Goal: Information Seeking & Learning: Learn about a topic

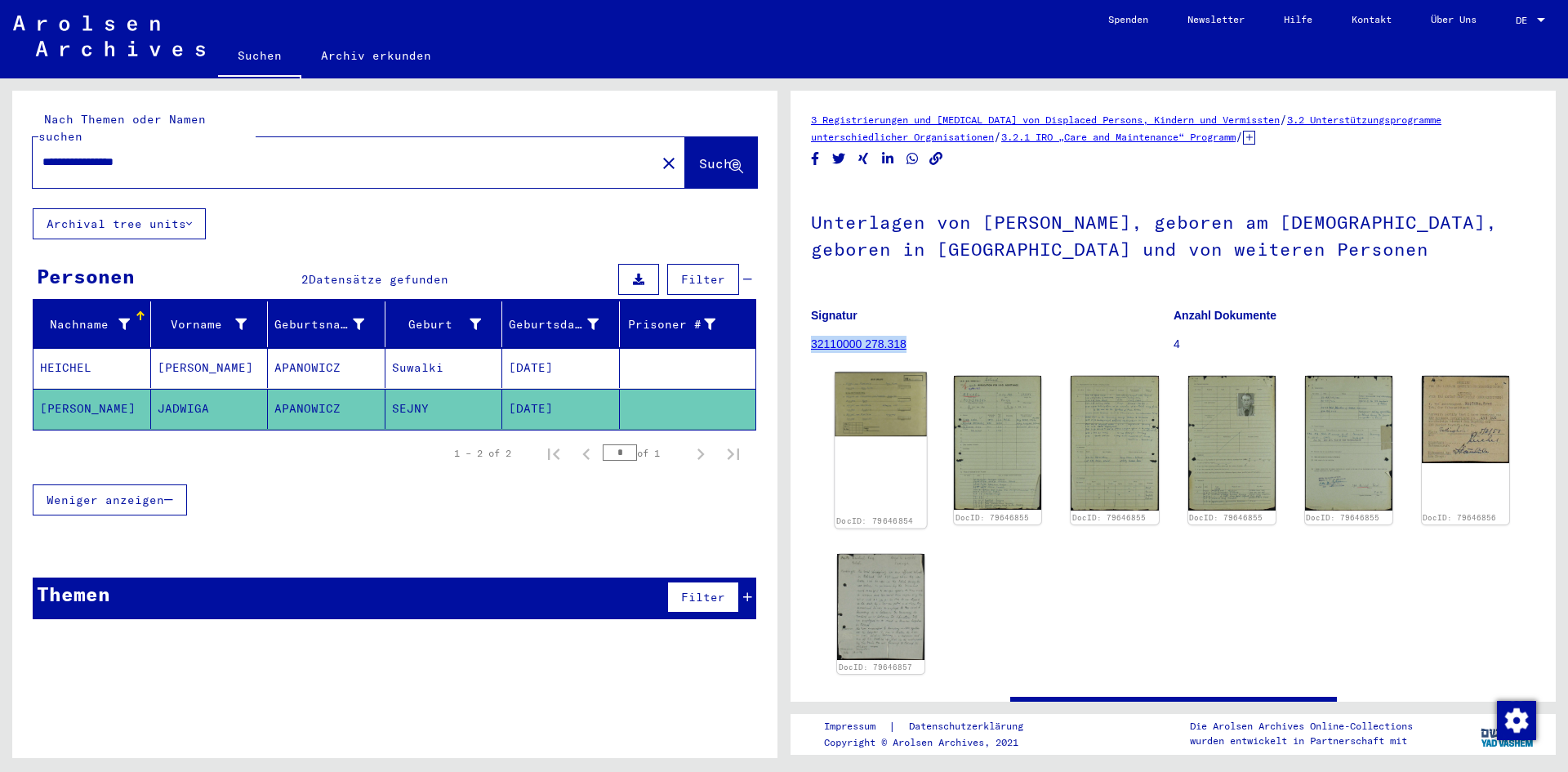
click at [884, 405] on img at bounding box center [880, 405] width 92 height 64
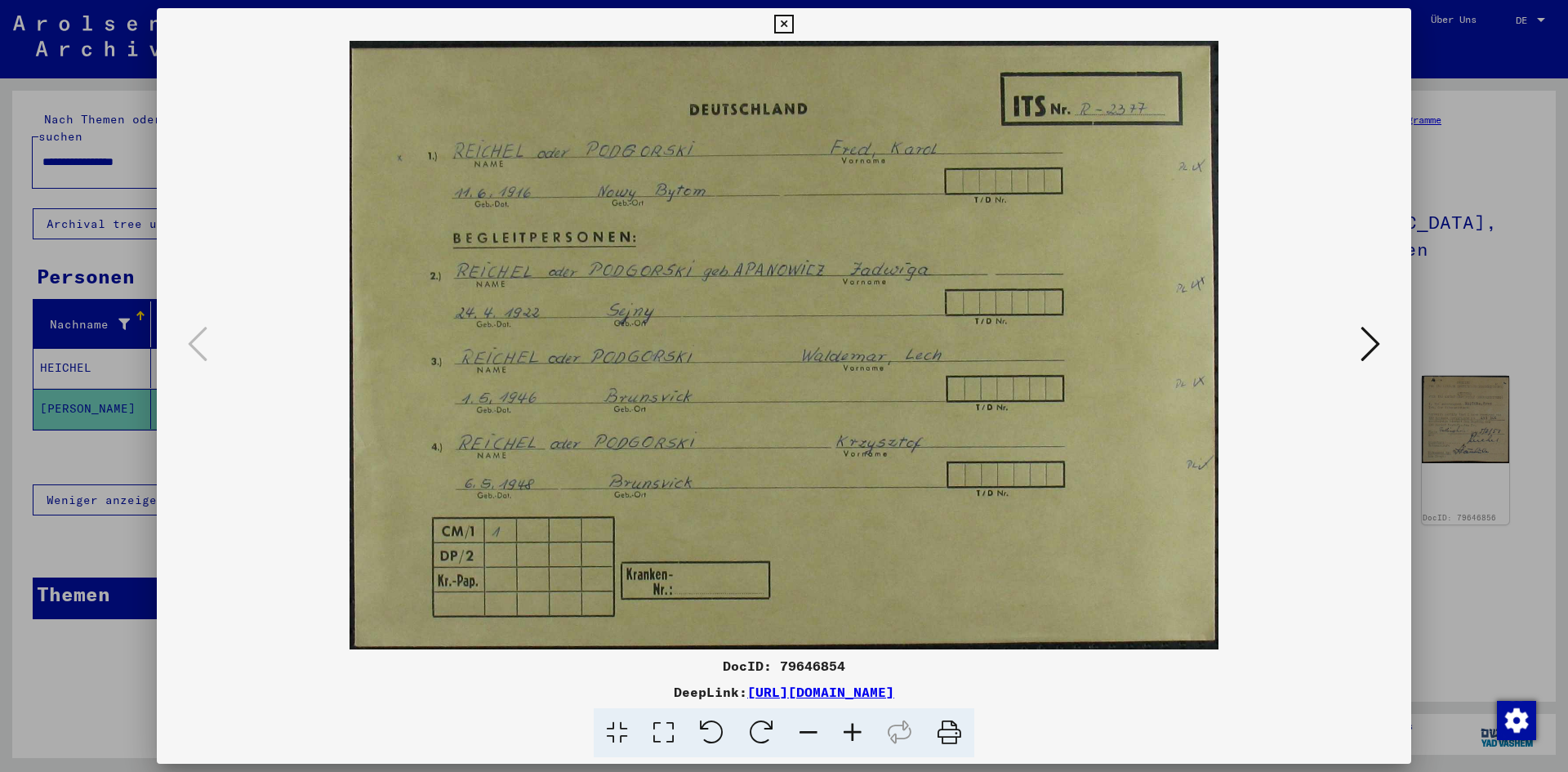
click at [861, 732] on icon at bounding box center [852, 734] width 44 height 50
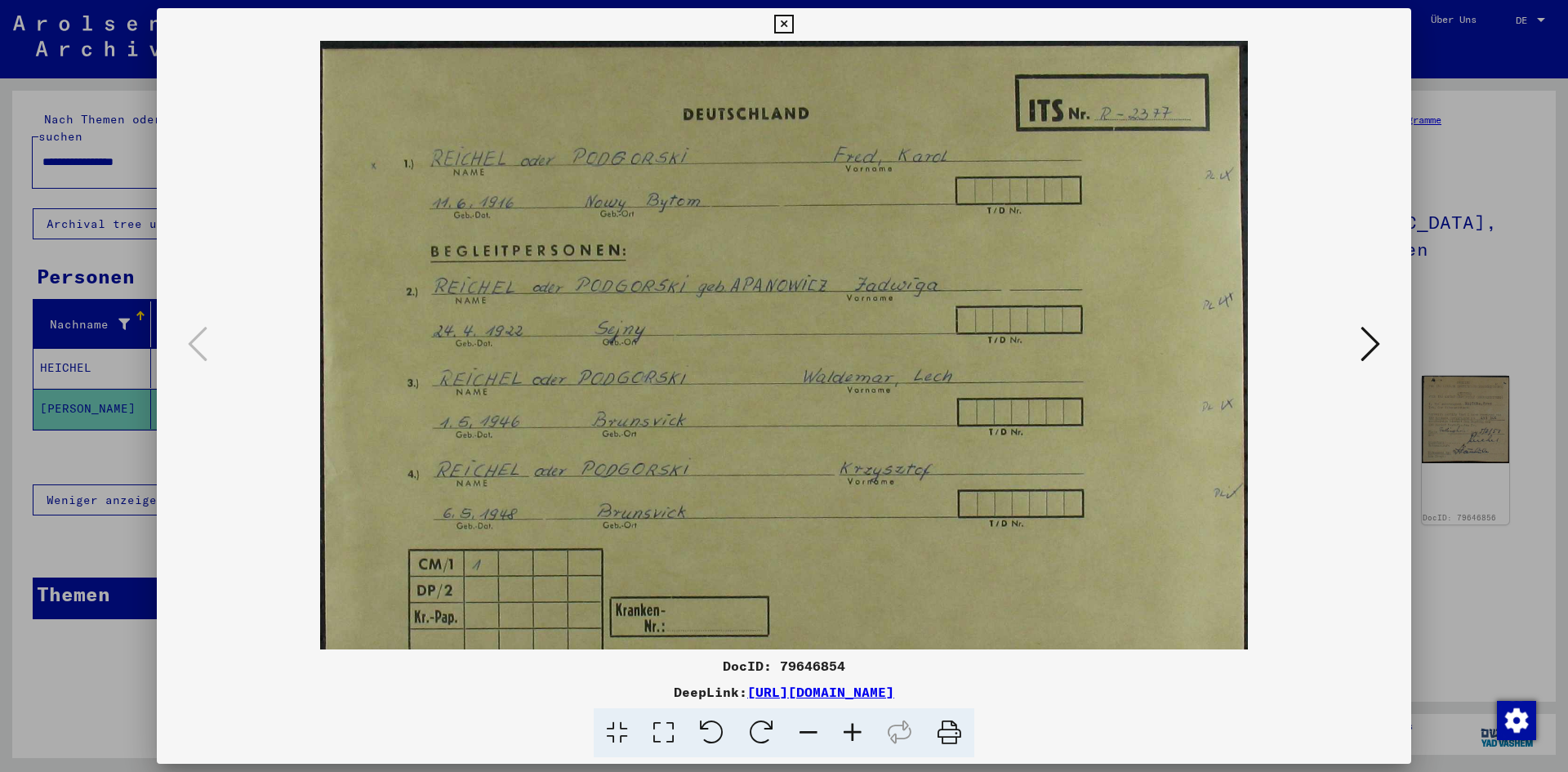
click at [861, 732] on icon at bounding box center [852, 734] width 44 height 50
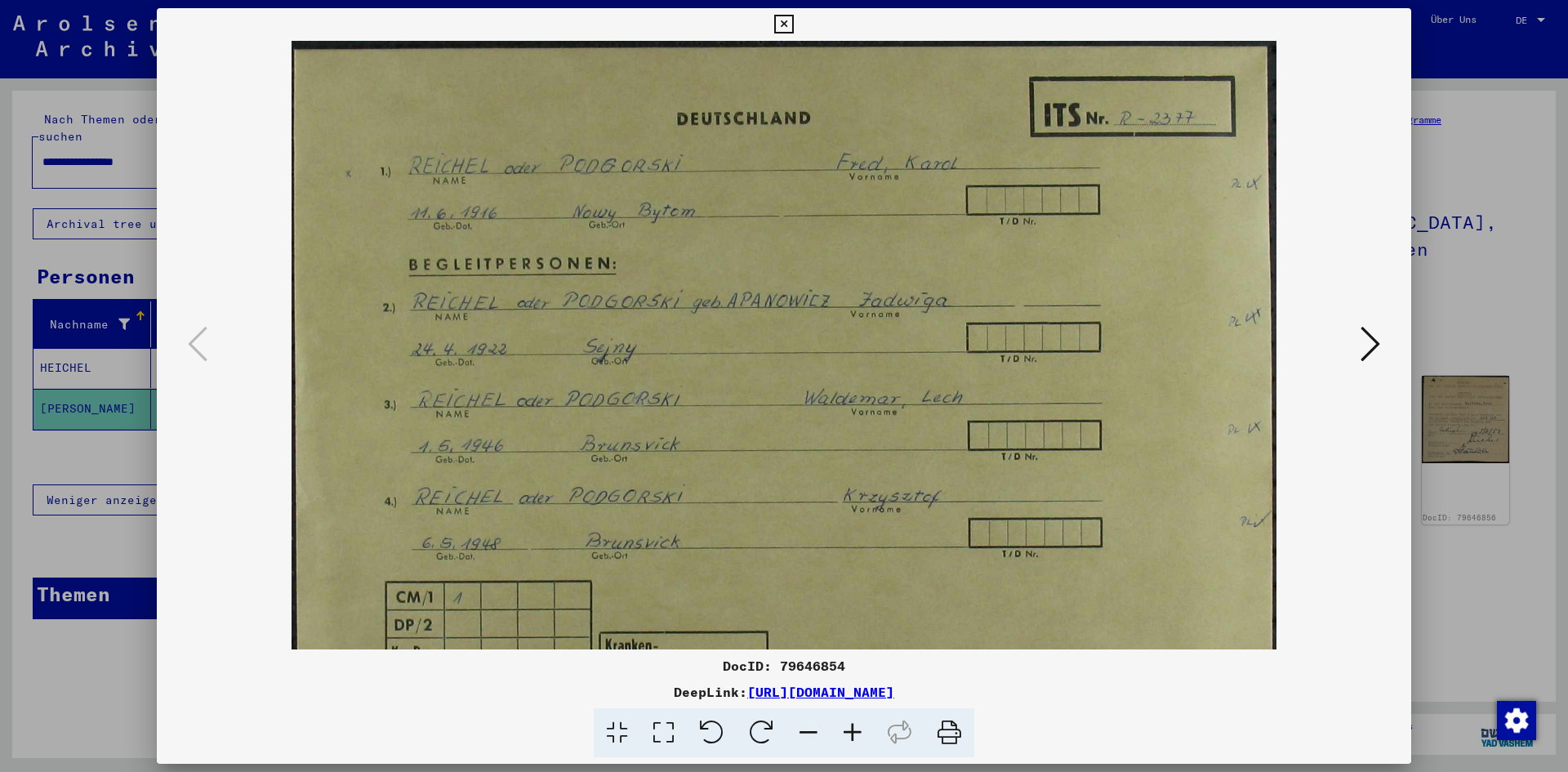
click at [861, 732] on icon at bounding box center [852, 734] width 44 height 50
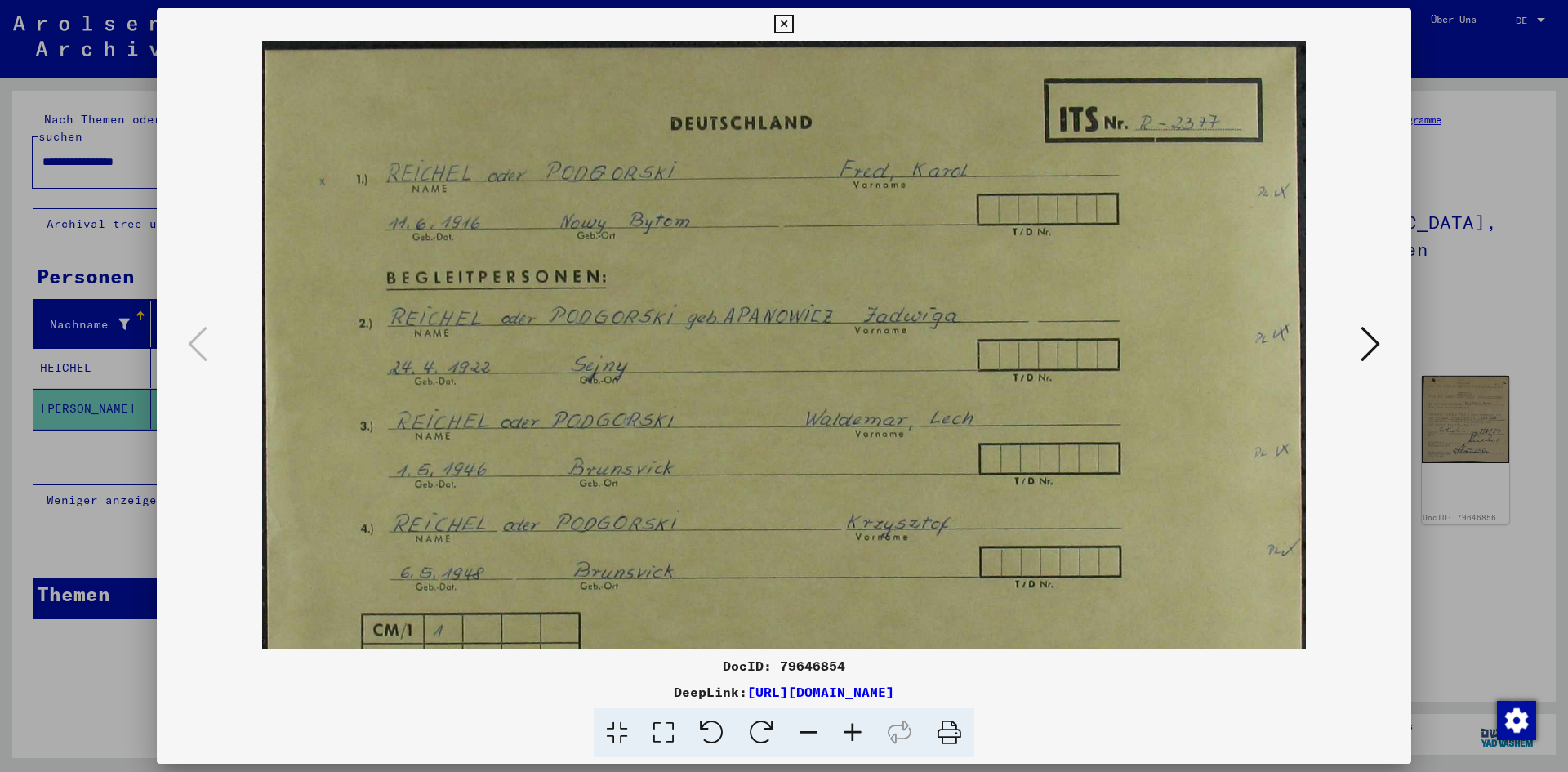
scroll to position [122, 0]
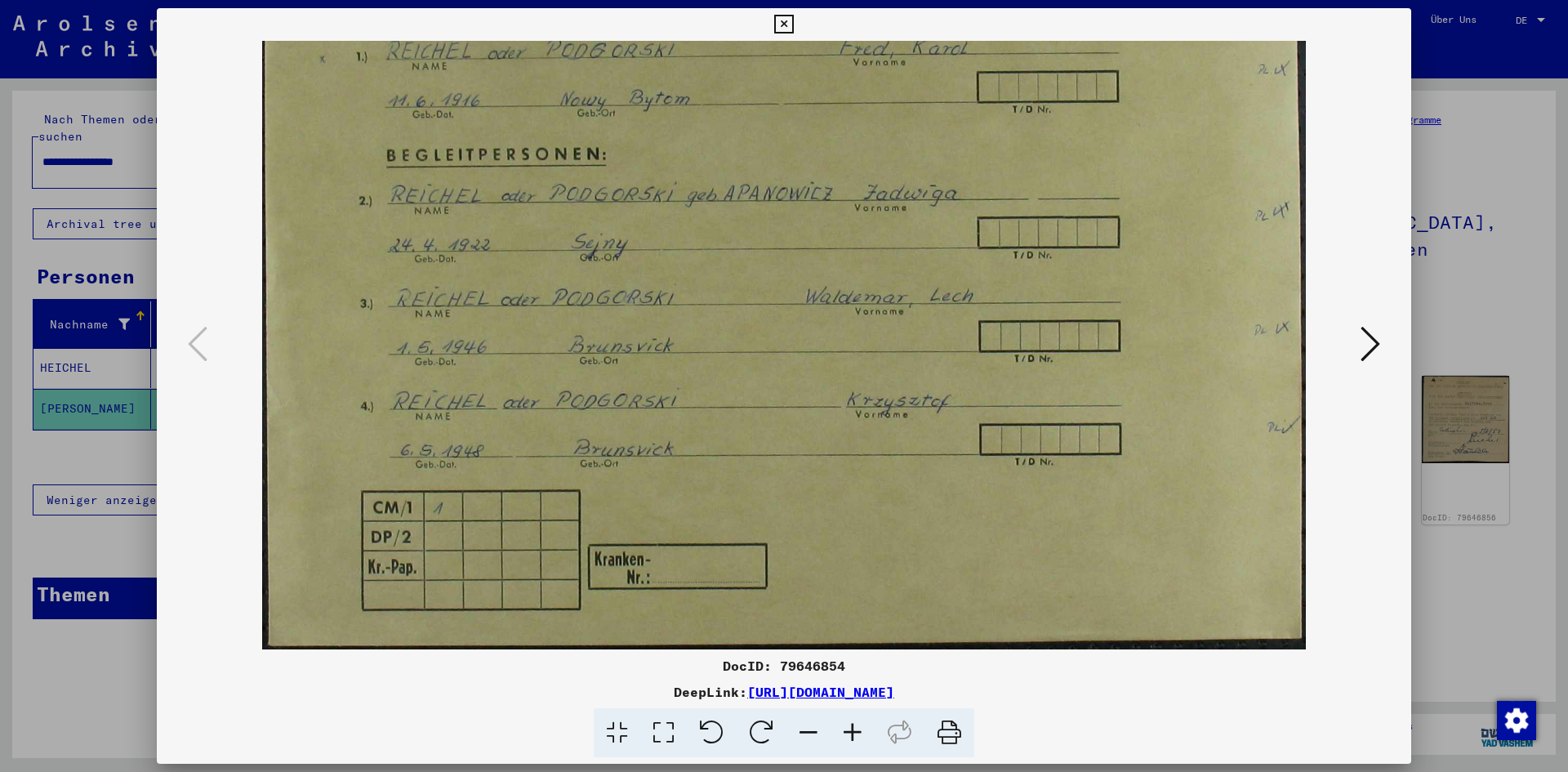
drag, startPoint x: 843, startPoint y: 584, endPoint x: 832, endPoint y: 344, distance: 240.3
click at [832, 345] on img at bounding box center [784, 284] width 1044 height 732
click at [854, 732] on icon at bounding box center [852, 734] width 44 height 50
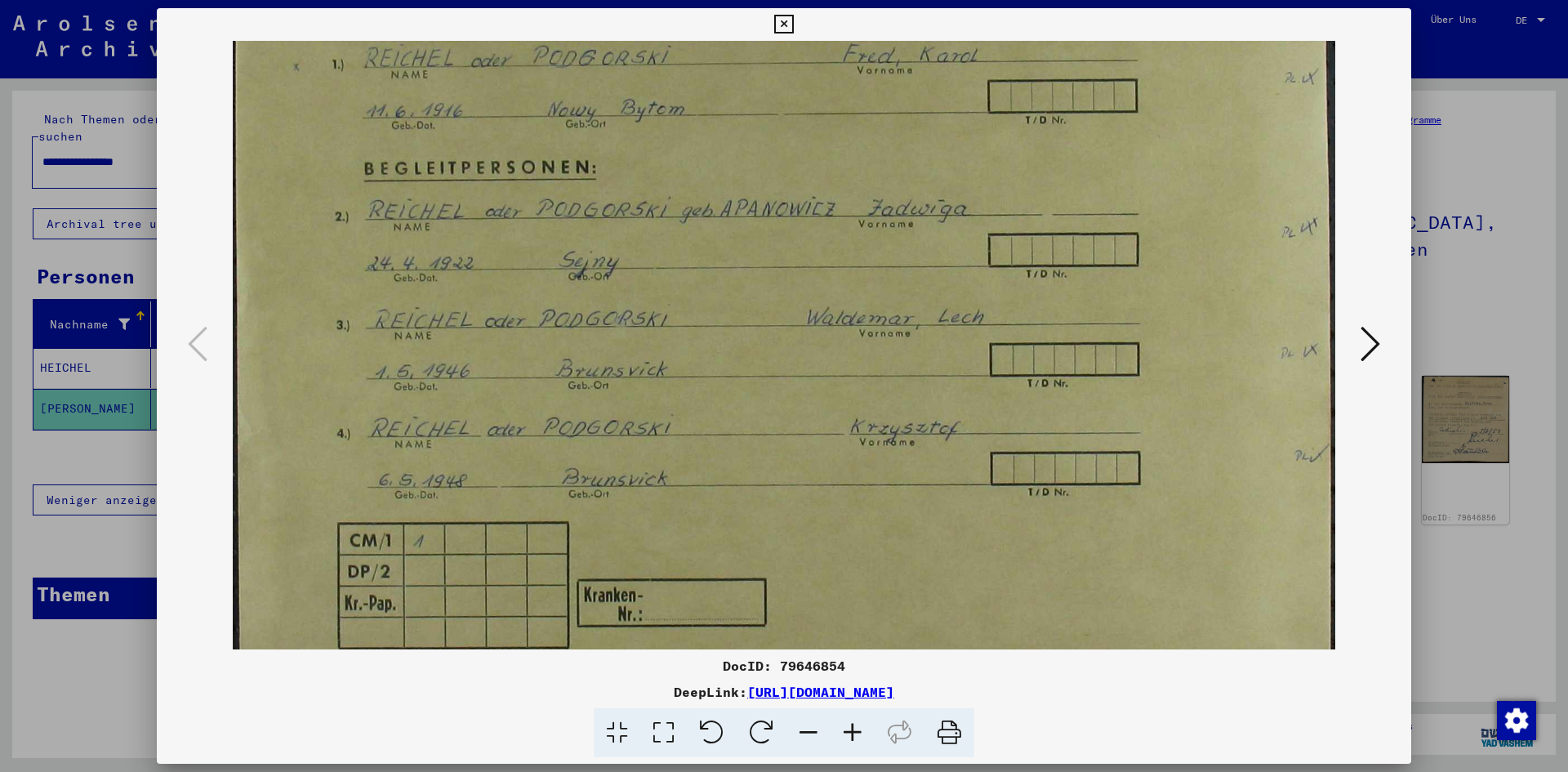
click at [854, 732] on icon at bounding box center [852, 734] width 44 height 50
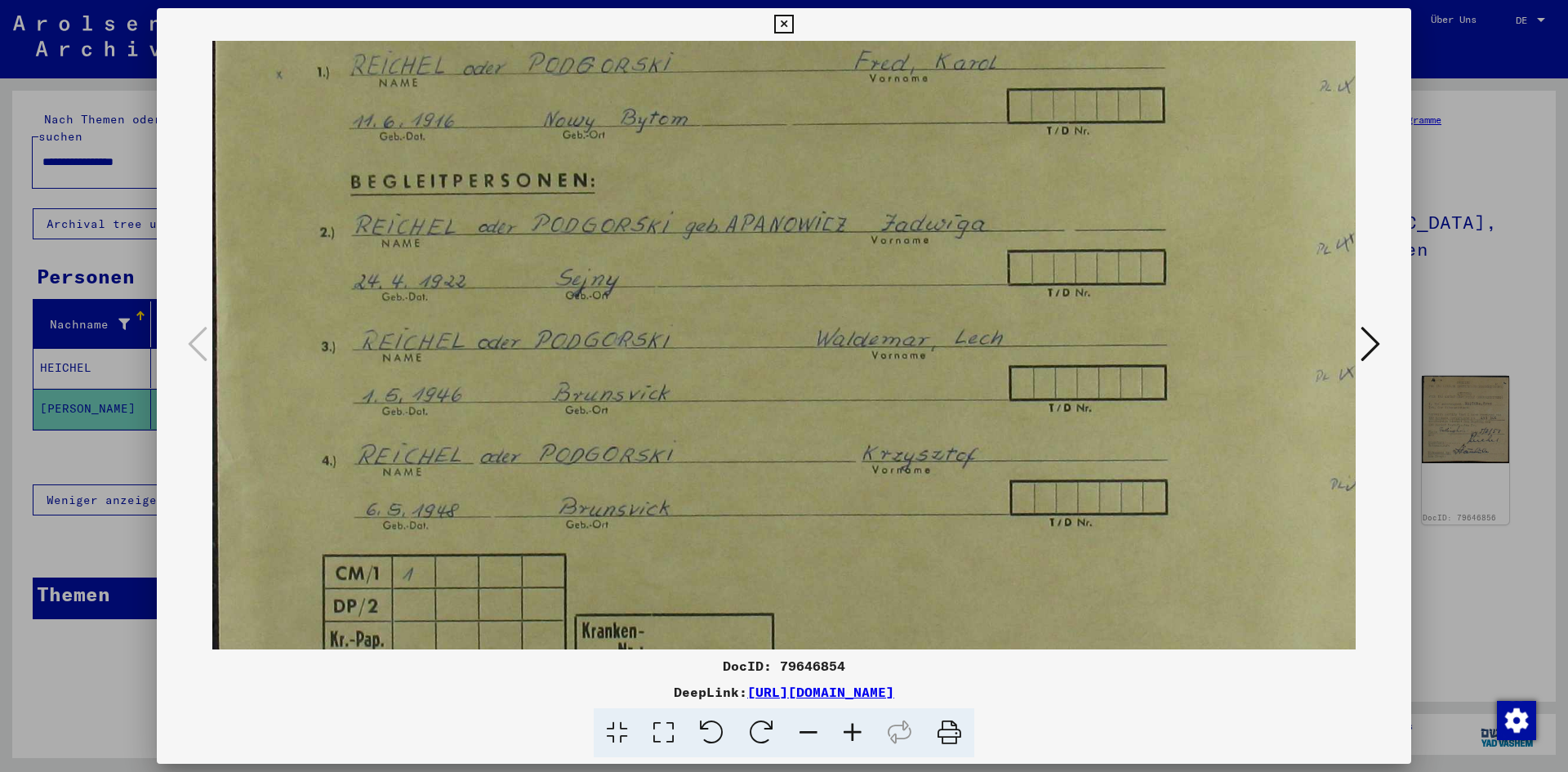
click at [854, 732] on icon at bounding box center [852, 734] width 44 height 50
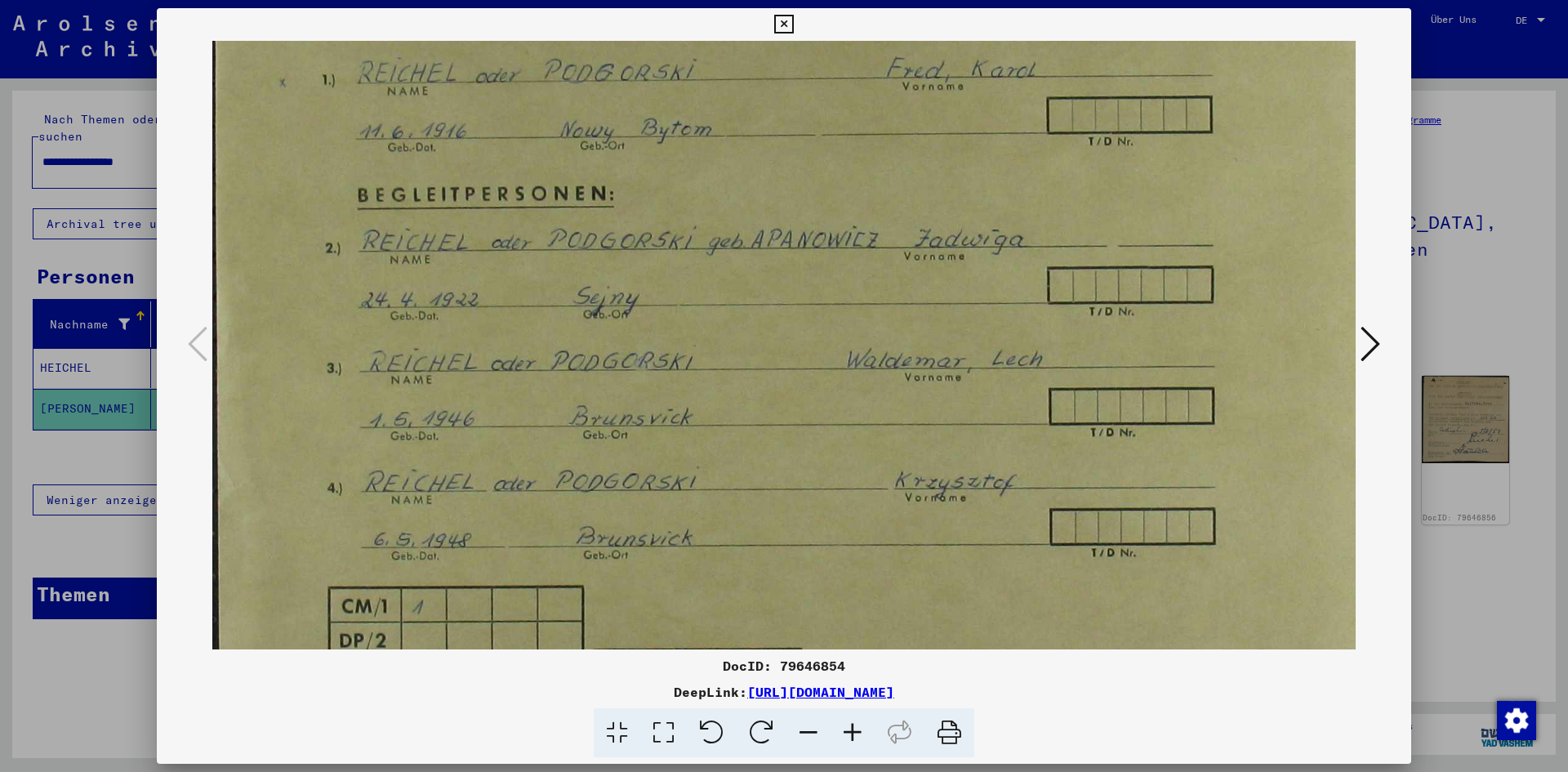
click at [851, 735] on icon at bounding box center [852, 734] width 44 height 50
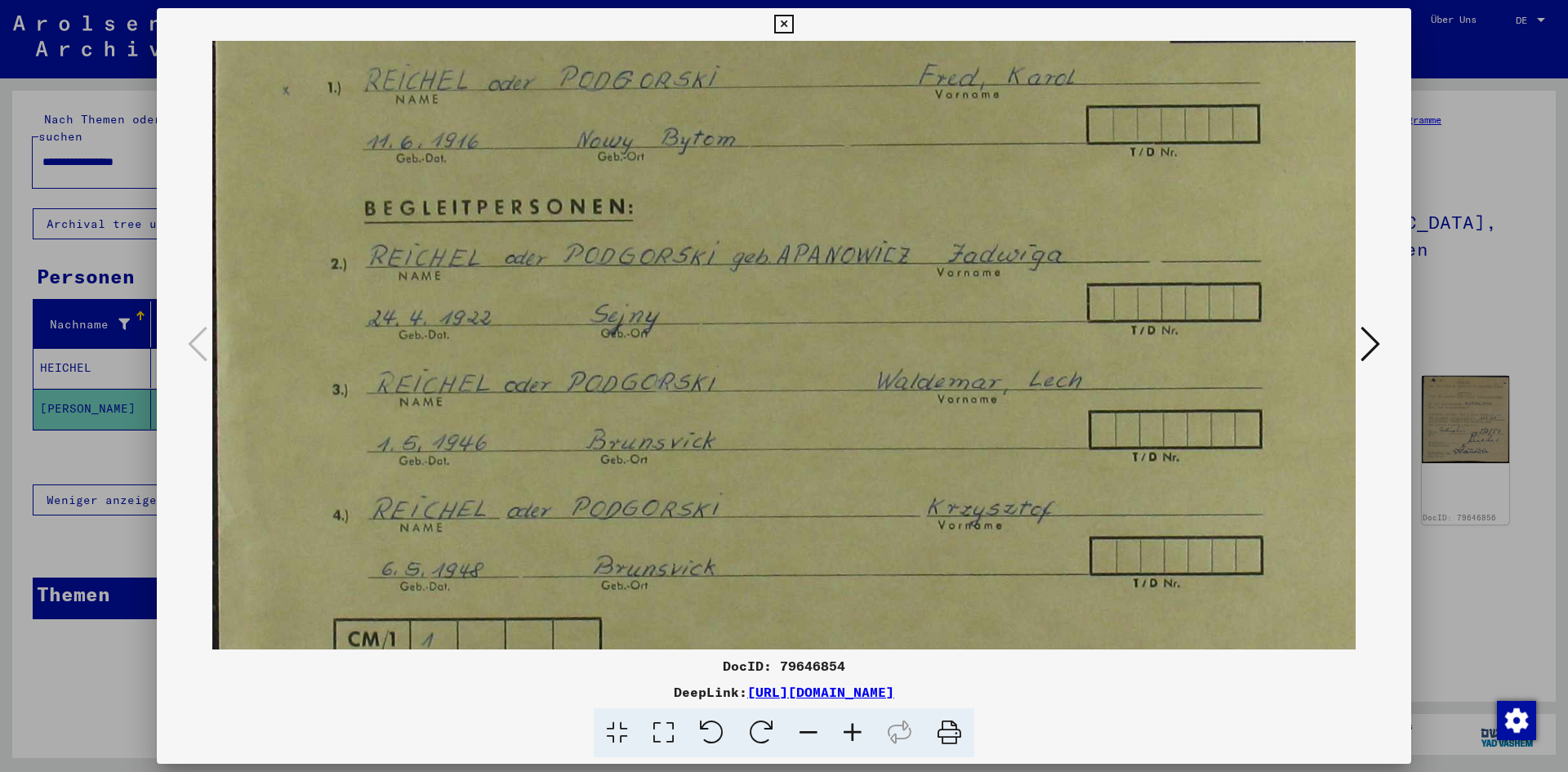
click at [851, 735] on icon at bounding box center [852, 734] width 44 height 50
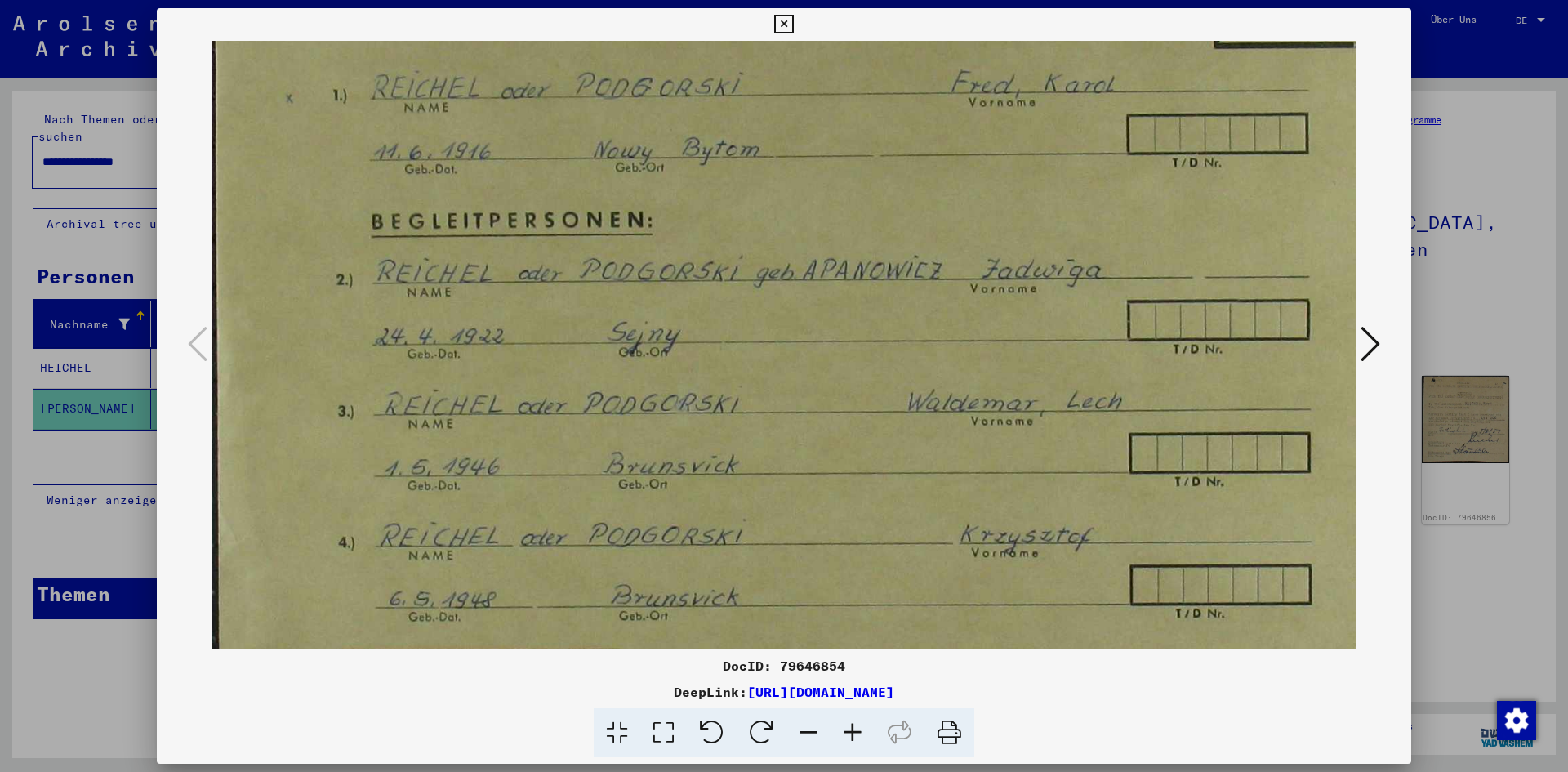
click at [851, 735] on icon at bounding box center [852, 734] width 44 height 50
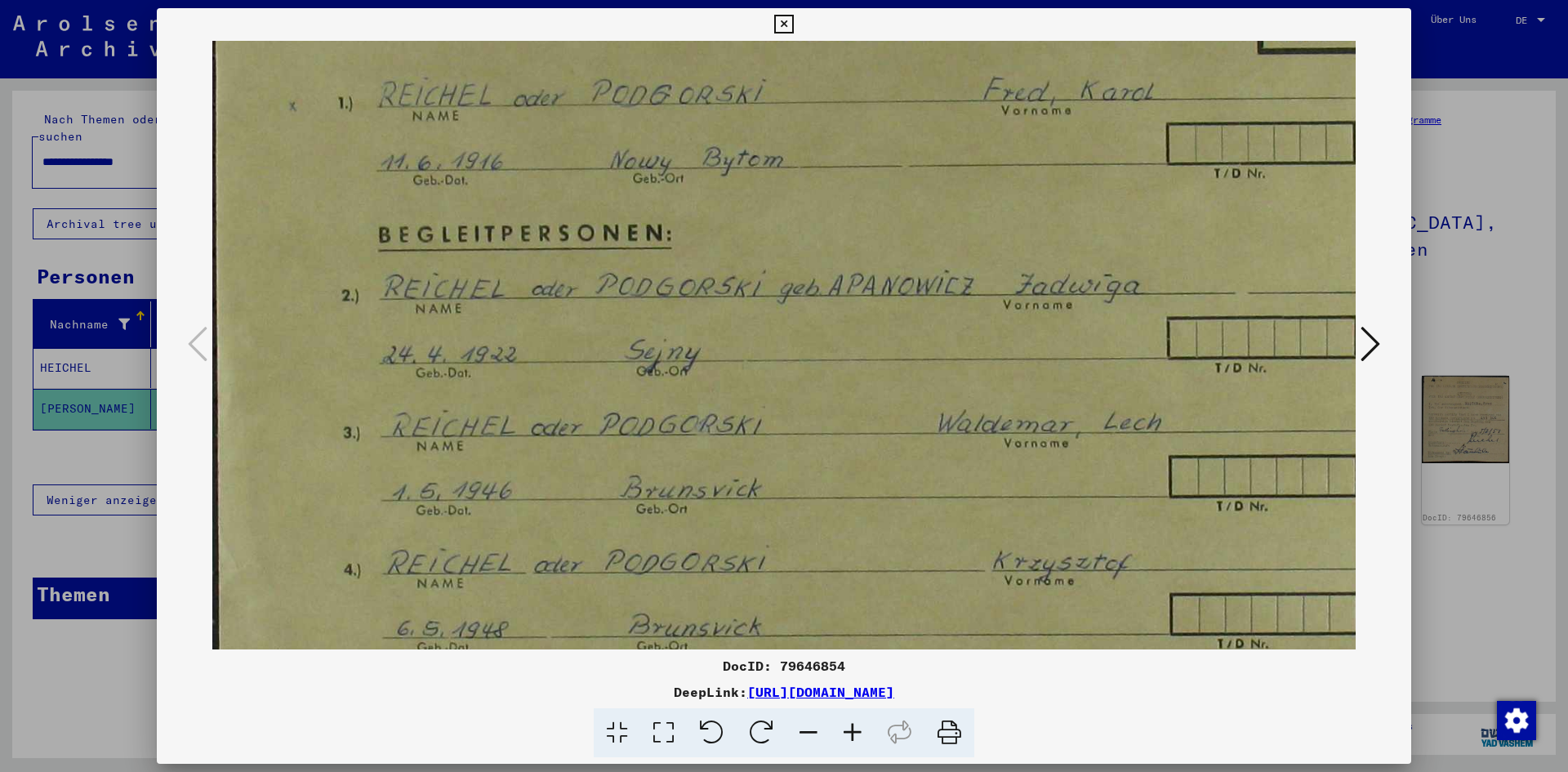
click at [851, 735] on icon at bounding box center [852, 734] width 44 height 50
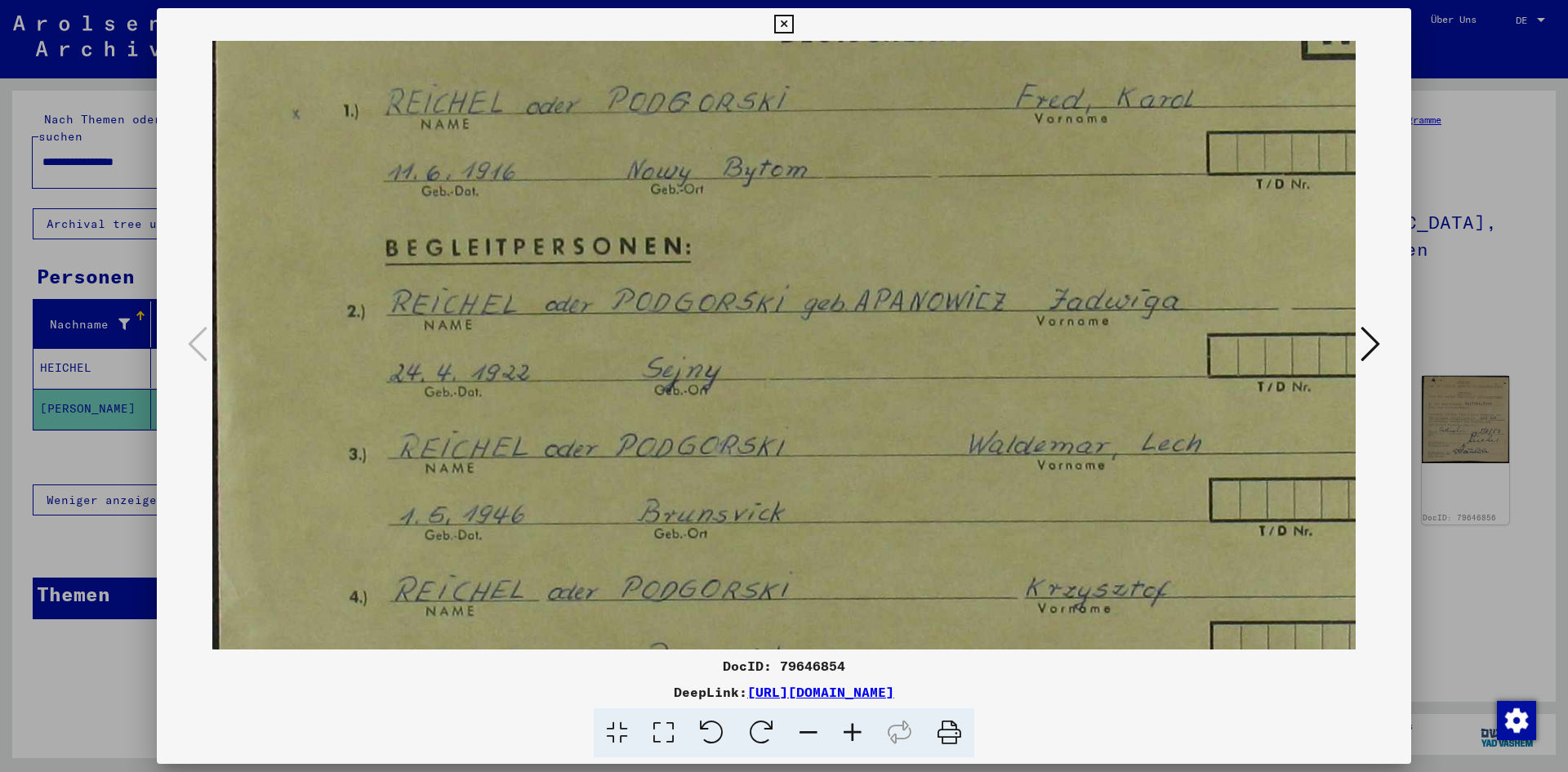
click at [851, 735] on icon at bounding box center [852, 734] width 44 height 50
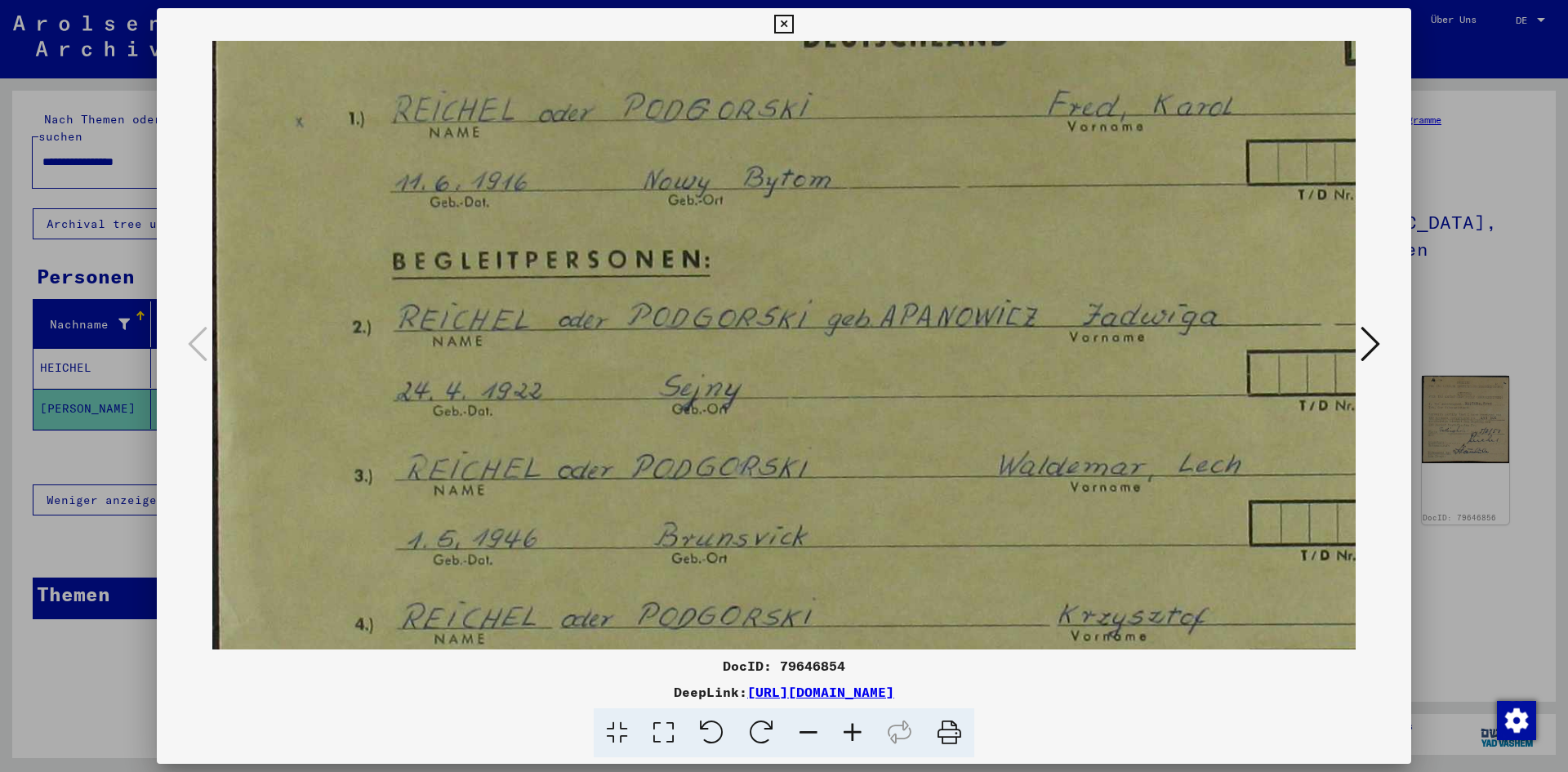
click at [851, 735] on icon at bounding box center [852, 734] width 44 height 50
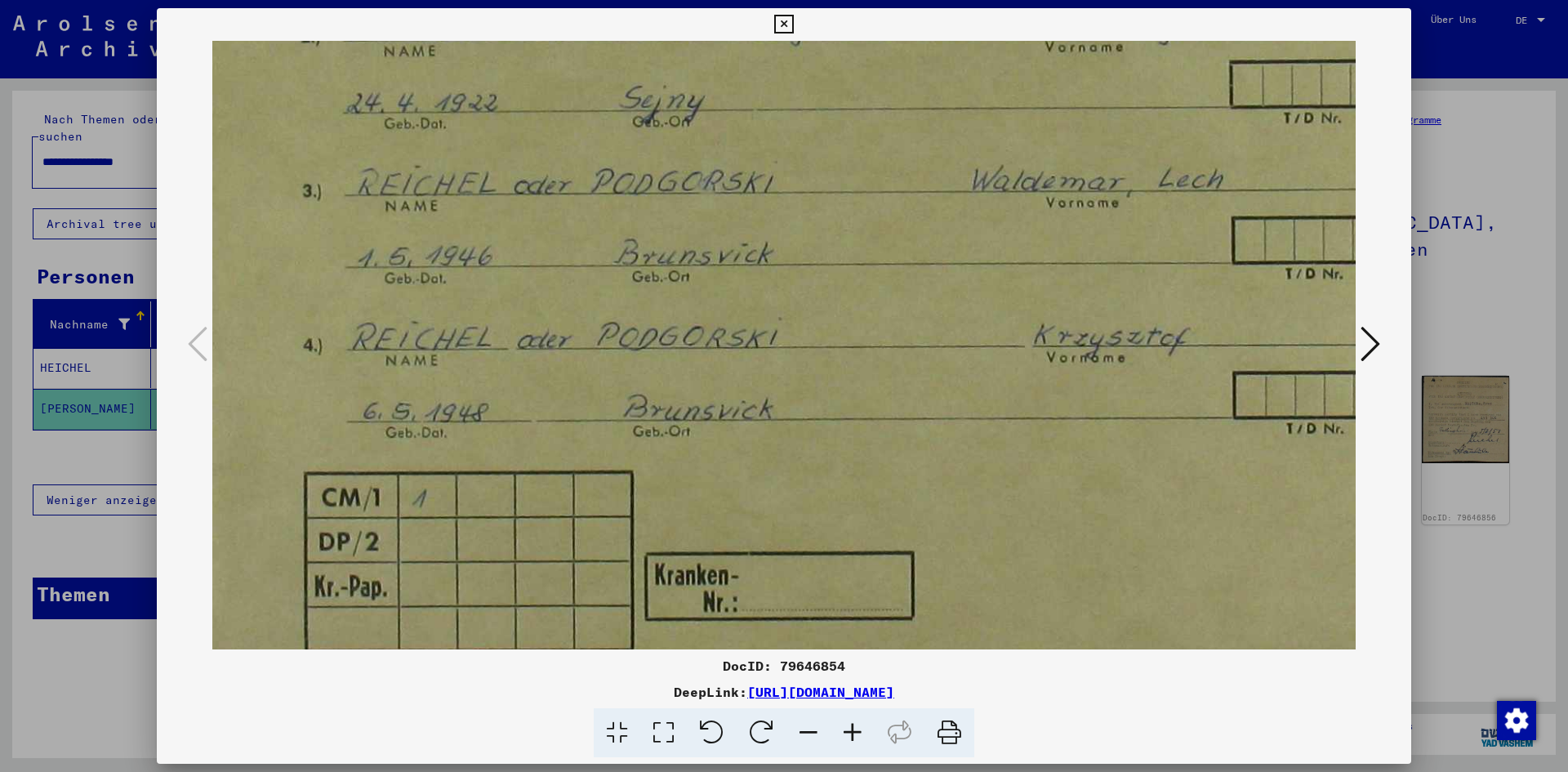
scroll to position [429, 59]
drag, startPoint x: 766, startPoint y: 515, endPoint x: 707, endPoint y: 209, distance: 311.6
click at [707, 209] on img at bounding box center [937, 162] width 1568 height 1100
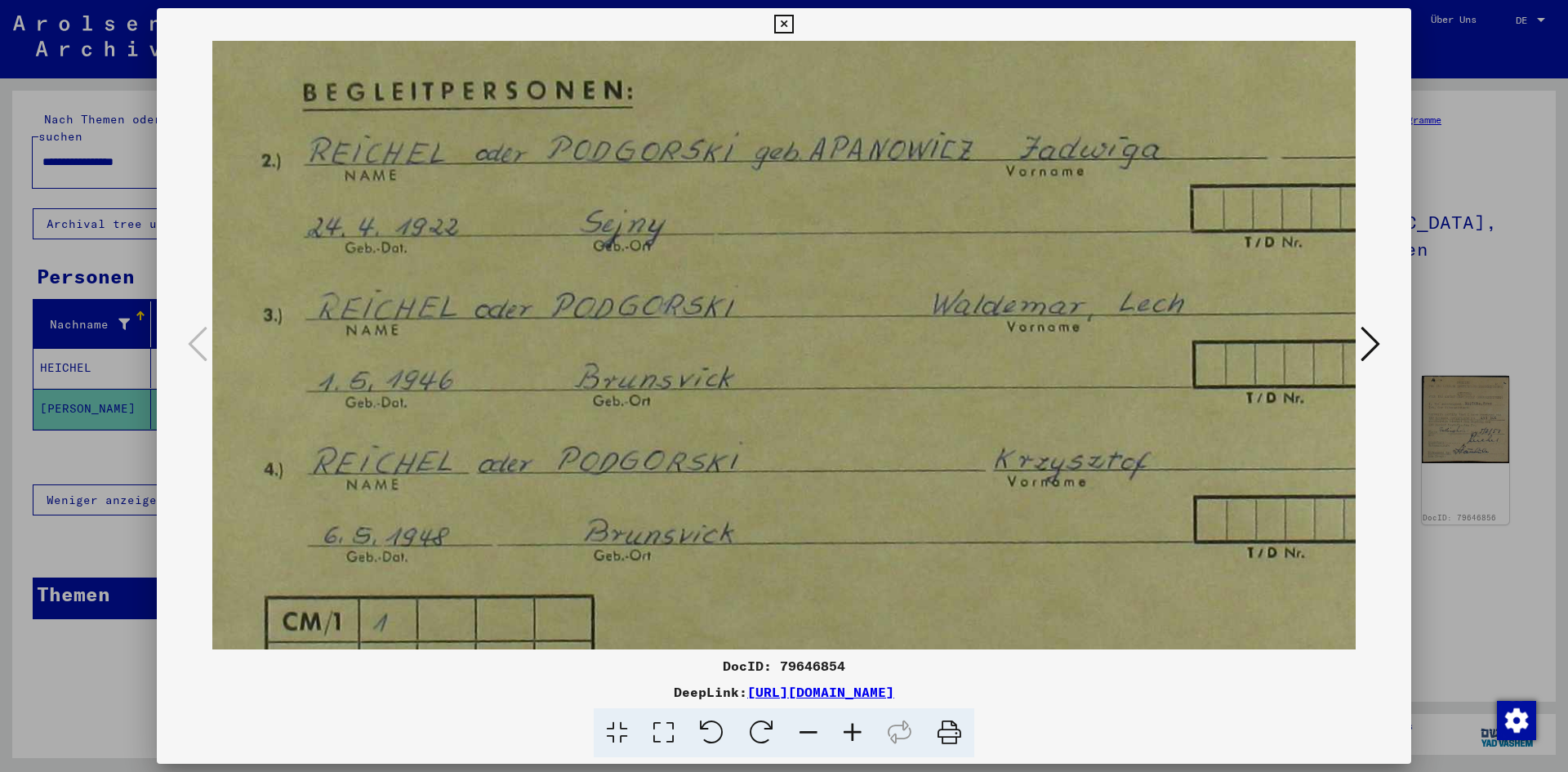
scroll to position [304, 96]
drag, startPoint x: 1019, startPoint y: 266, endPoint x: 982, endPoint y: 391, distance: 130.4
click at [982, 391] on img at bounding box center [900, 286] width 1568 height 1100
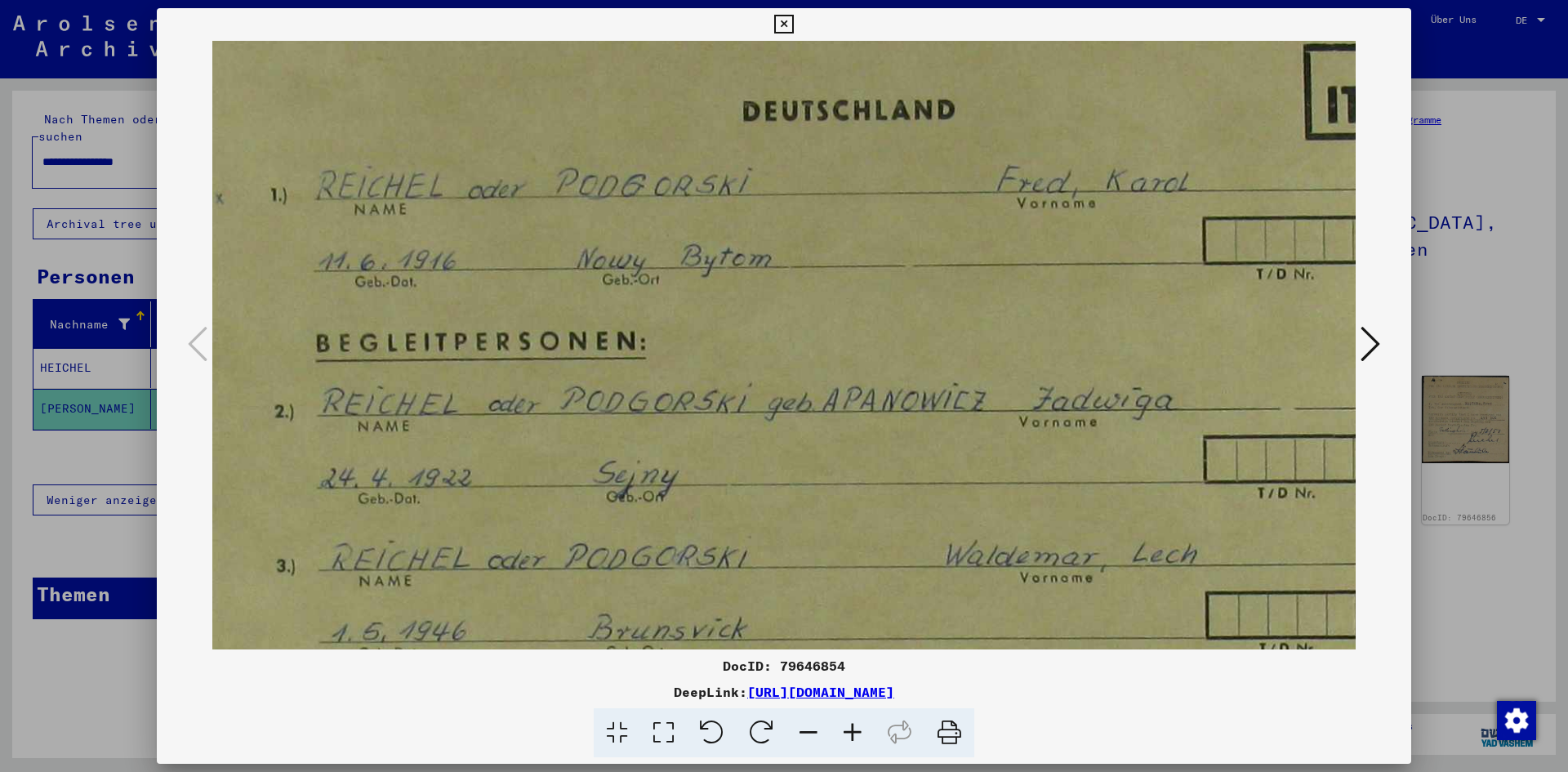
scroll to position [52, 83]
drag, startPoint x: 828, startPoint y: 217, endPoint x: 840, endPoint y: 469, distance: 252.3
click at [840, 469] on img at bounding box center [913, 539] width 1568 height 1100
